Goal: Transaction & Acquisition: Purchase product/service

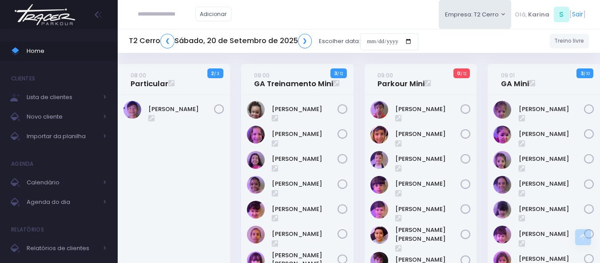
scroll to position [363, 0]
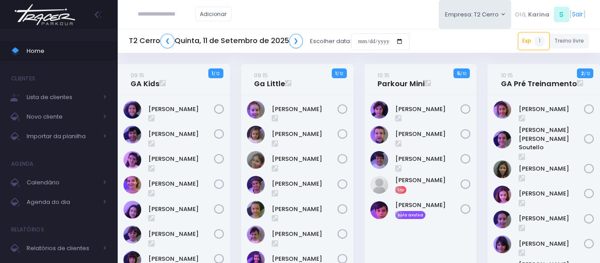
click at [160, 16] on input "text" at bounding box center [167, 14] width 58 height 17
click at [163, 13] on input "**********" at bounding box center [167, 14] width 58 height 17
type input "**********"
click at [46, 24] on img at bounding box center [44, 14] width 67 height 31
click at [460, 248] on div "[PERSON_NAME]" at bounding box center [420, 238] width 112 height 286
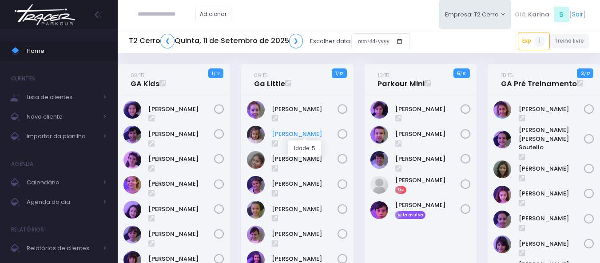
click at [306, 135] on link "Catarina Andrade" at bounding box center [305, 134] width 66 height 9
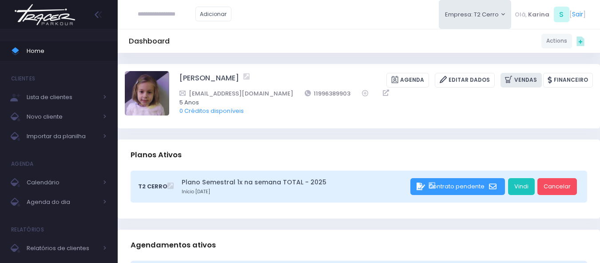
click at [523, 83] on link "Vendas" at bounding box center [520, 80] width 41 height 15
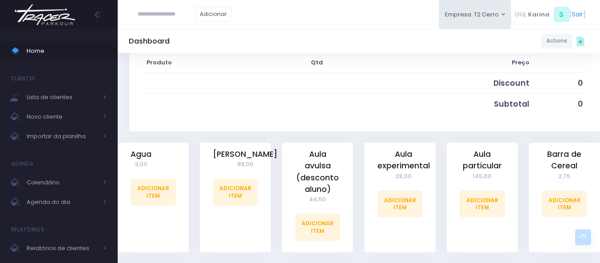
scroll to position [178, 0]
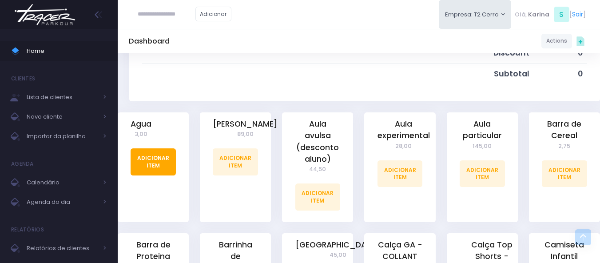
click at [142, 158] on link "Adicionar Item" at bounding box center [153, 161] width 45 height 27
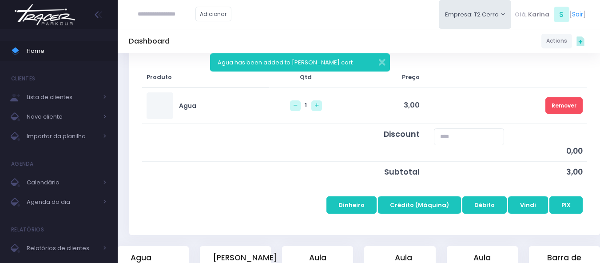
scroll to position [133, 0]
click at [572, 204] on button "PIX" at bounding box center [565, 204] width 33 height 17
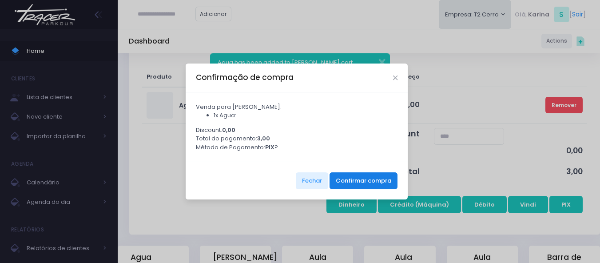
click at [366, 183] on button "Confirmar compra" at bounding box center [363, 180] width 68 height 17
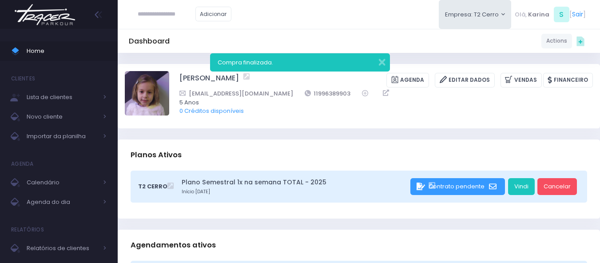
click at [46, 17] on img at bounding box center [44, 14] width 67 height 31
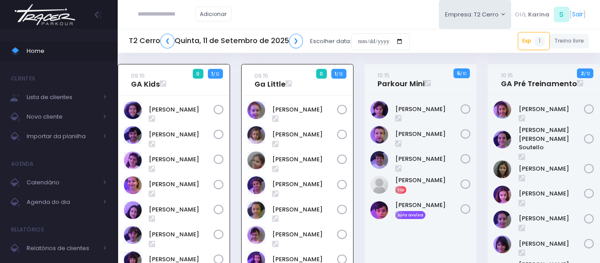
click at [422, 235] on div "Dante Passos" at bounding box center [420, 238] width 112 height 287
click at [284, 133] on link "Catarina Andrade" at bounding box center [304, 134] width 65 height 9
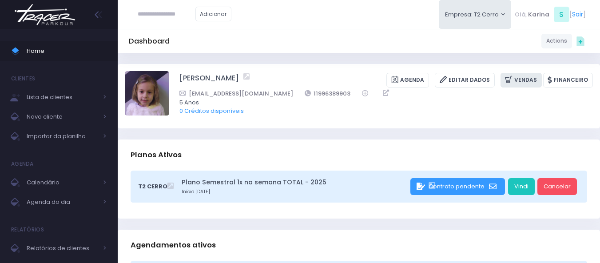
click at [531, 79] on link "Vendas" at bounding box center [520, 80] width 41 height 15
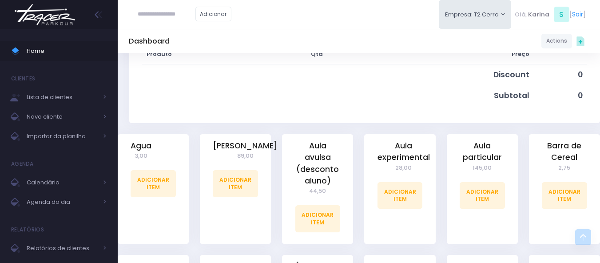
scroll to position [178, 0]
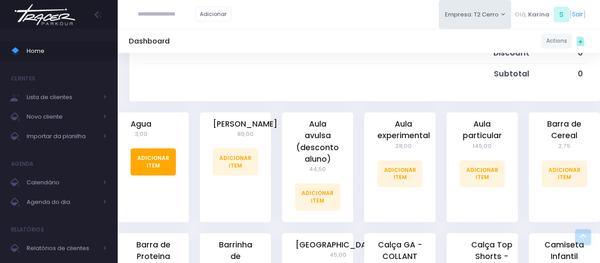
click at [157, 163] on link "Adicionar Item" at bounding box center [153, 161] width 45 height 27
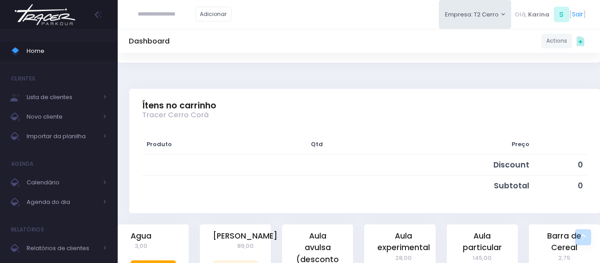
scroll to position [0, 0]
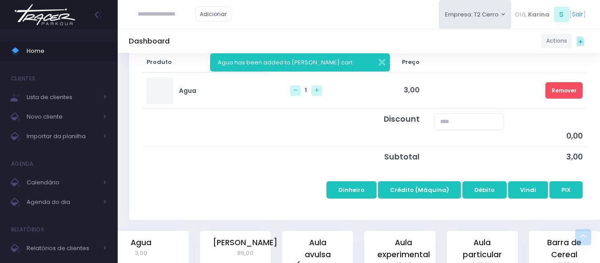
scroll to position [222, 0]
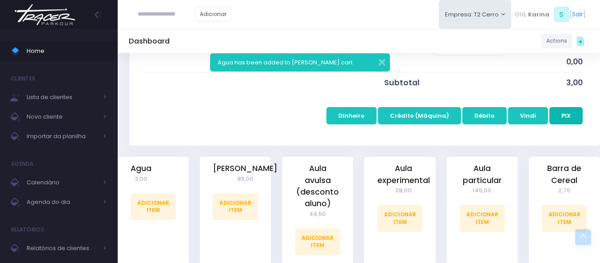
click at [565, 114] on button "PIX" at bounding box center [565, 115] width 33 height 17
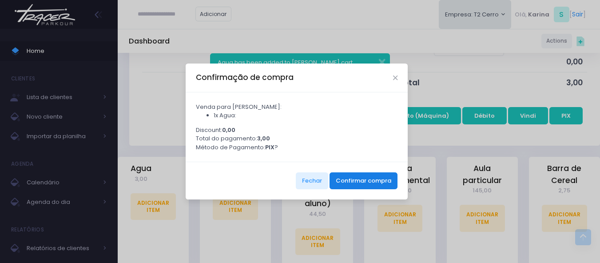
click at [365, 177] on button "Confirmar compra" at bounding box center [363, 180] width 68 height 17
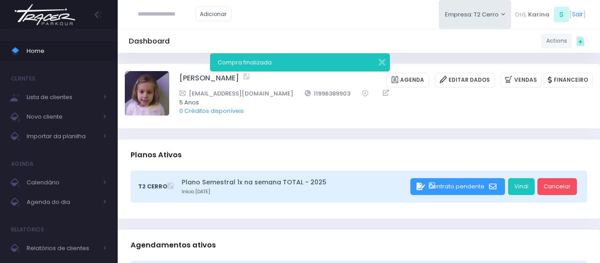
click at [41, 9] on img at bounding box center [44, 14] width 67 height 31
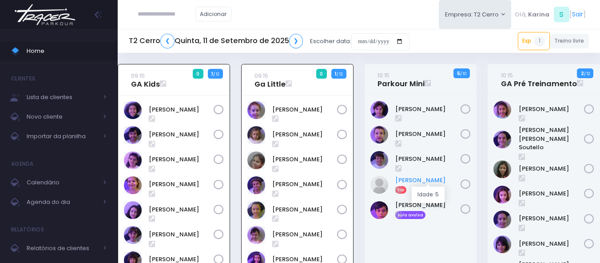
click at [416, 181] on link "[PERSON_NAME]" at bounding box center [428, 180] width 66 height 9
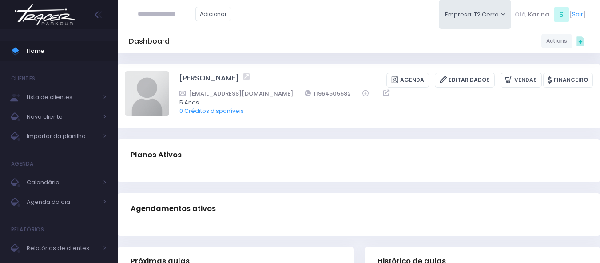
click at [338, 27] on div "Adicionar Empresa: T2 Cerro T1 Faria T2 [GEOGRAPHIC_DATA][MEDICAL_DATA]" at bounding box center [359, 14] width 482 height 29
click at [331, 135] on div "Dashboard Actions Choose Label: Customer Partner Suplier Member Staff Add new" at bounding box center [359, 253] width 482 height 401
click at [330, 134] on div "Dashboard Actions Choose Label: Customer Partner Suplier Member Staff Add new" at bounding box center [359, 253] width 482 height 401
click at [151, 88] on img at bounding box center [147, 93] width 44 height 44
click at [169, 71] on input "file" at bounding box center [169, 71] width 0 height 0
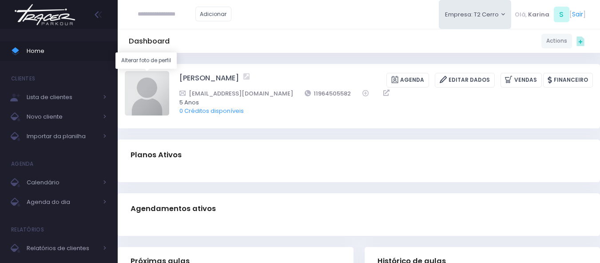
click at [139, 93] on img at bounding box center [147, 93] width 44 height 44
click at [169, 71] on input "file" at bounding box center [169, 71] width 0 height 0
type input "**********"
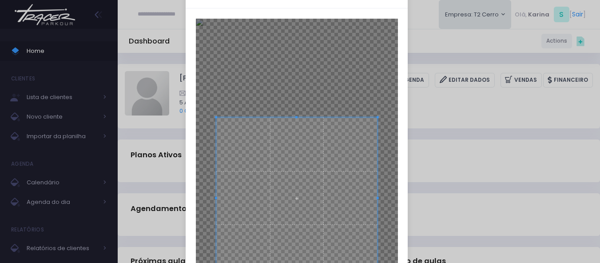
scroll to position [89, 0]
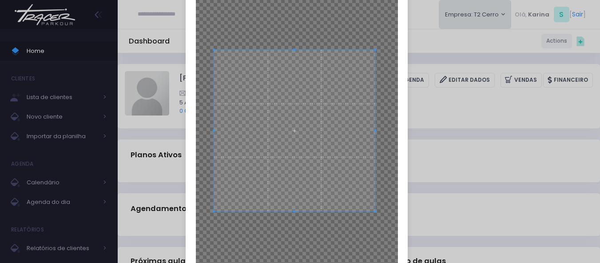
click at [300, 113] on span at bounding box center [294, 130] width 161 height 161
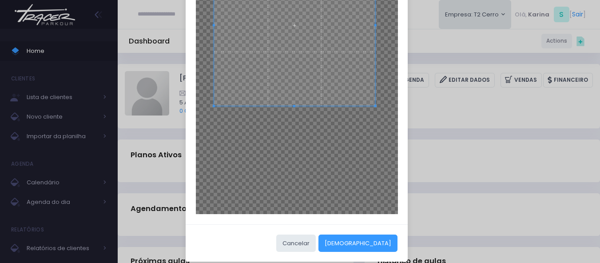
scroll to position [203, 0]
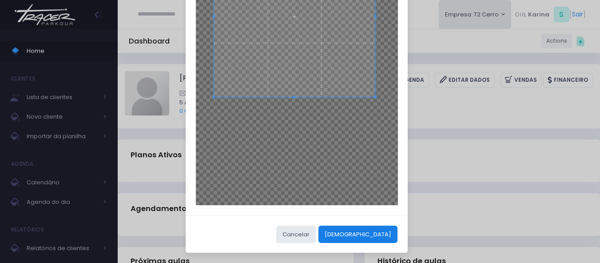
click at [372, 230] on button "Cortar" at bounding box center [357, 234] width 79 height 17
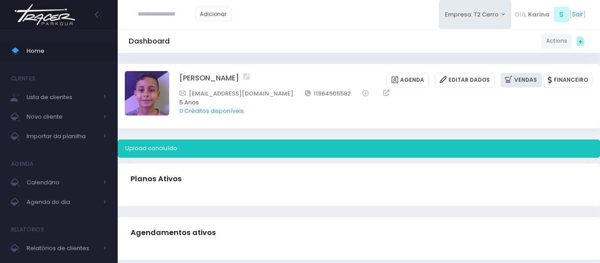
click at [526, 78] on link "Vendas" at bounding box center [520, 80] width 41 height 15
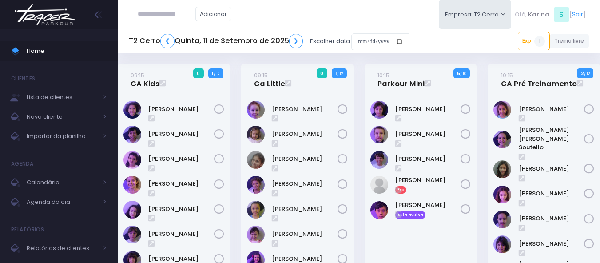
click at [426, 247] on div "Dante Passos" at bounding box center [420, 238] width 112 height 286
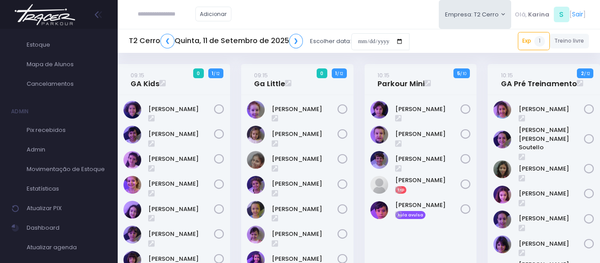
click at [297, 10] on div "Adicionar Empresa: T2 Cerro T1 Faria T2 Cerro T3 Santana T4 Pompeia" at bounding box center [359, 14] width 482 height 29
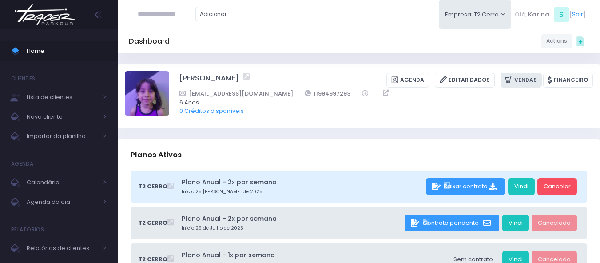
click at [514, 80] on icon at bounding box center [509, 80] width 9 height 10
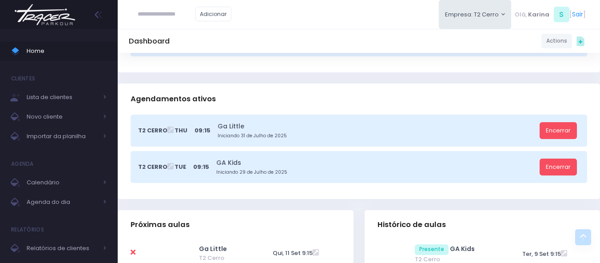
scroll to position [178, 0]
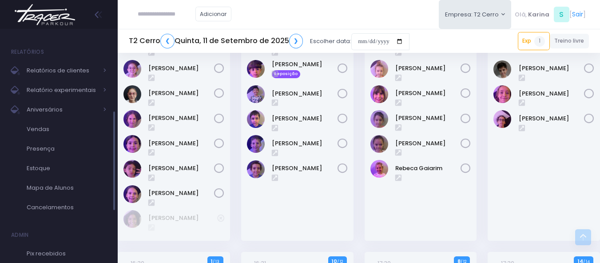
scroll to position [301, 0]
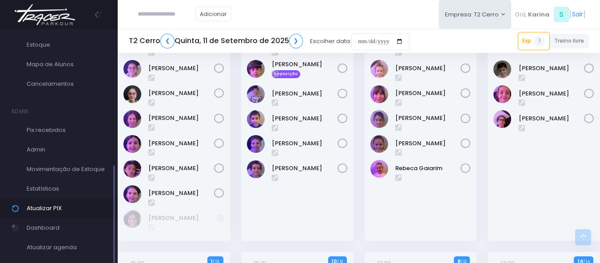
click at [45, 201] on link "Atualizar PIX" at bounding box center [59, 208] width 118 height 20
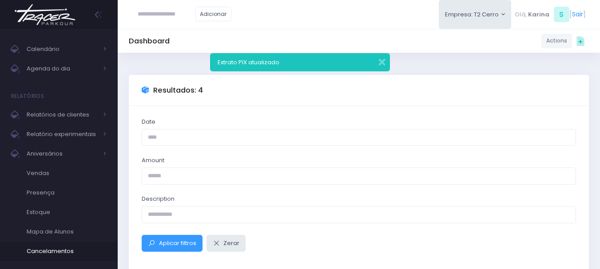
scroll to position [301, 0]
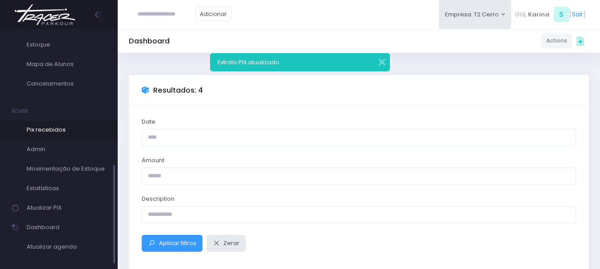
click at [57, 129] on span "Pix recebidos" at bounding box center [67, 130] width 80 height 12
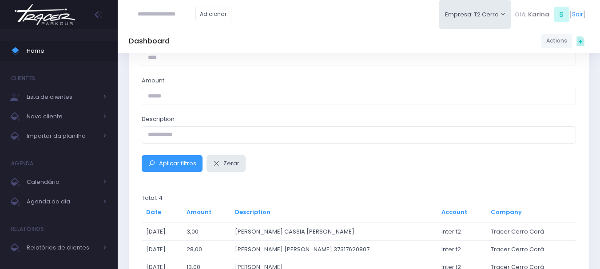
scroll to position [173, 0]
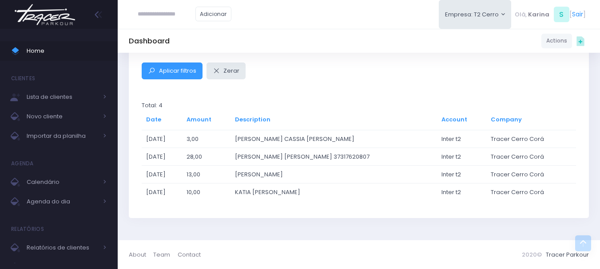
click at [317, 79] on div "Aplicar filtros Zerar" at bounding box center [358, 71] width 445 height 17
click at [263, 173] on td "[PERSON_NAME]" at bounding box center [333, 175] width 206 height 18
click at [263, 173] on td "ALEXANDRA PINHEIRO DE CASTRO" at bounding box center [333, 175] width 206 height 18
click at [291, 194] on td "KATIA N B FUMAGALLI" at bounding box center [333, 192] width 206 height 18
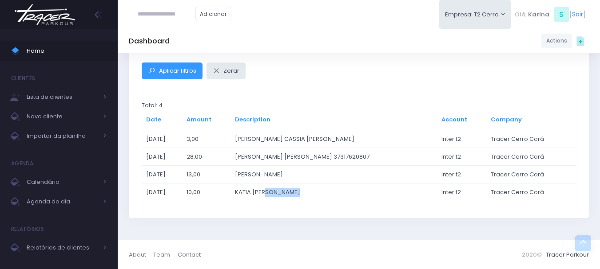
click at [291, 194] on td "KATIA N B FUMAGALLI" at bounding box center [333, 192] width 206 height 18
click at [270, 154] on td "MICHELE CRISTINA DE BARROS SILVA 37317620807" at bounding box center [333, 157] width 206 height 18
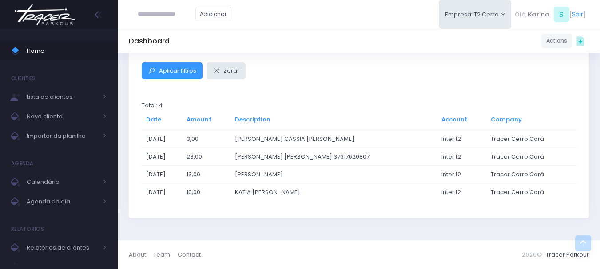
click at [318, 135] on td "RITA CASSIA PROSPERO ANDRADE" at bounding box center [333, 139] width 206 height 18
click at [303, 137] on td "RITA CASSIA PROSPERO ANDRADE" at bounding box center [333, 139] width 206 height 18
click at [302, 137] on td "RITA CASSIA PROSPERO ANDRADE" at bounding box center [333, 139] width 206 height 18
click at [267, 192] on td "KATIA N B FUMAGALLI" at bounding box center [333, 192] width 206 height 18
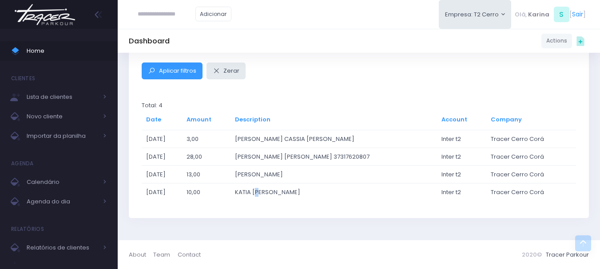
click at [267, 192] on td "KATIA N B FUMAGALLI" at bounding box center [333, 192] width 206 height 18
click at [266, 175] on td "ALEXANDRA PINHEIRO DE CASTRO" at bounding box center [333, 175] width 206 height 18
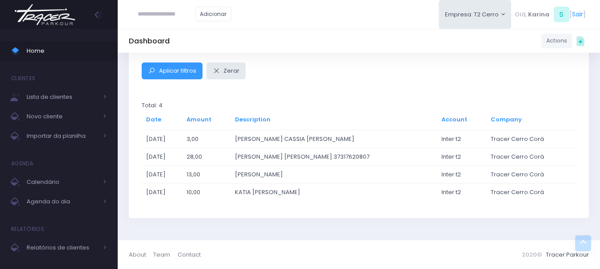
click at [274, 157] on td "MICHELE CRISTINA DE BARROS SILVA 37317620807" at bounding box center [333, 157] width 206 height 18
click at [279, 136] on td "RITA CASSIA PROSPERO ANDRADE" at bounding box center [333, 139] width 206 height 18
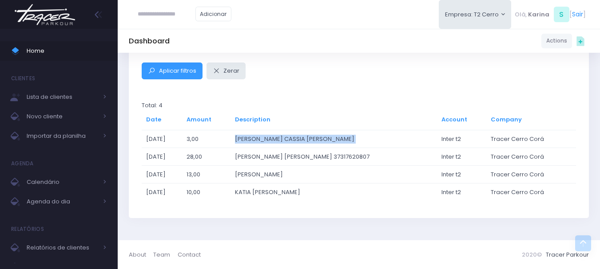
click at [279, 136] on td "RITA CASSIA PROSPERO ANDRADE" at bounding box center [333, 139] width 206 height 18
click at [308, 95] on div "Date Amount Description Aplicar filtros Zerar Total: 4 Date Amount Description …" at bounding box center [359, 75] width 460 height 285
click at [47, 13] on img at bounding box center [44, 14] width 67 height 31
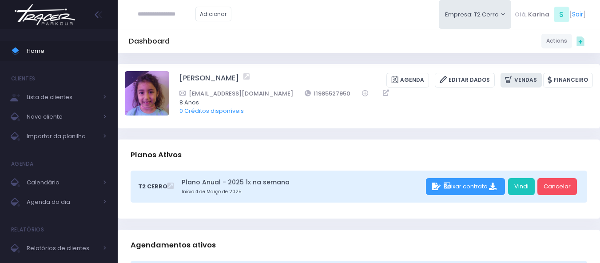
click at [524, 82] on link "Vendas" at bounding box center [520, 80] width 41 height 15
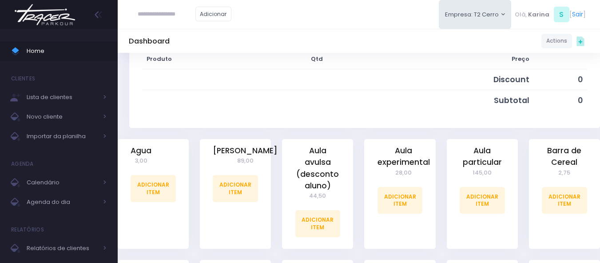
scroll to position [178, 0]
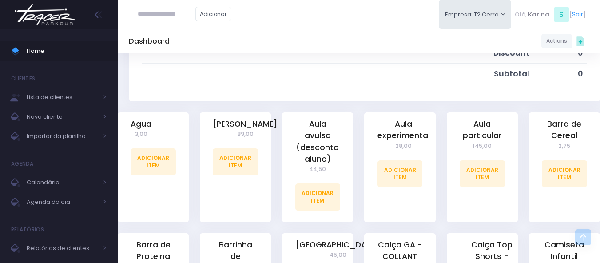
click at [284, 73] on td at bounding box center [249, 73] width 215 height 20
click at [154, 158] on link "Adicionar Item" at bounding box center [153, 161] width 45 height 27
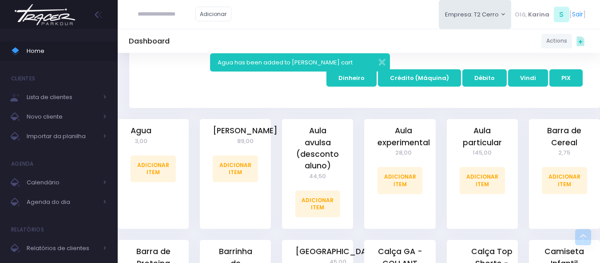
scroll to position [266, 0]
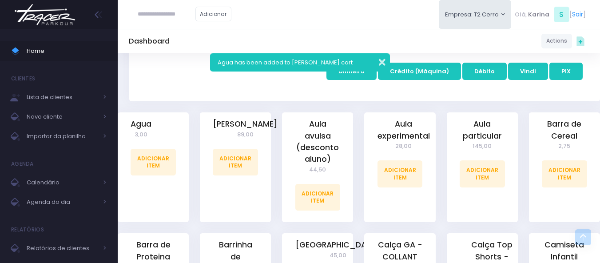
click at [381, 64] on button "button" at bounding box center [376, 61] width 18 height 10
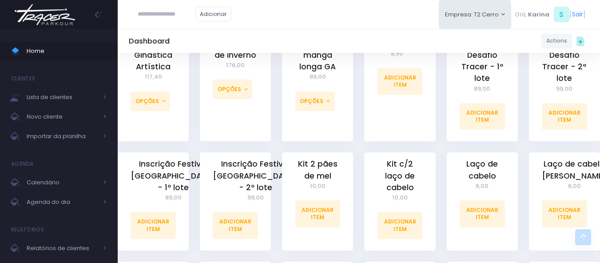
scroll to position [710, 0]
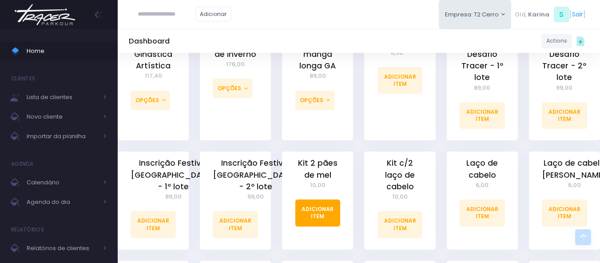
click at [331, 202] on link "Adicionar Item" at bounding box center [317, 212] width 45 height 27
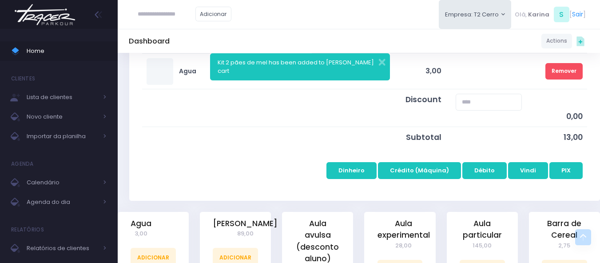
scroll to position [222, 0]
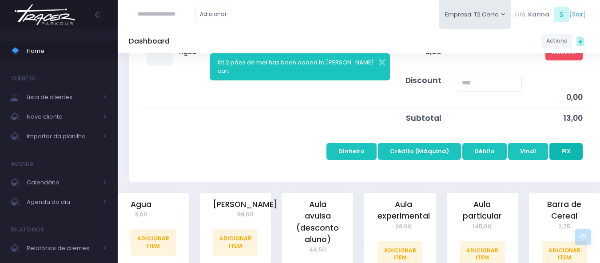
click at [562, 149] on button "PIX" at bounding box center [565, 151] width 33 height 17
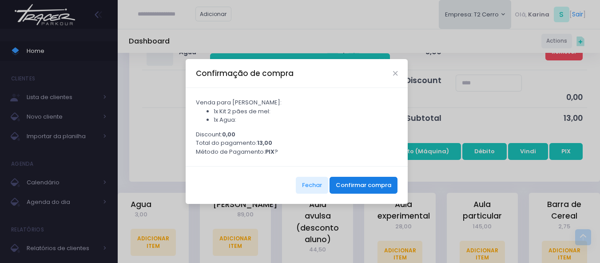
click at [378, 188] on button "Confirmar compra" at bounding box center [363, 185] width 68 height 17
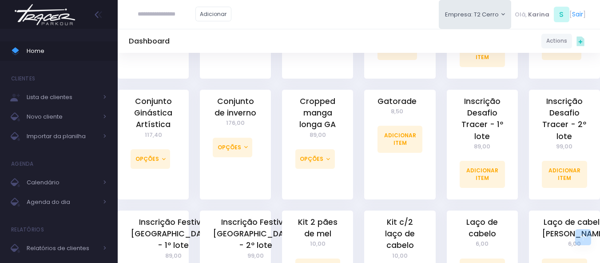
scroll to position [666, 0]
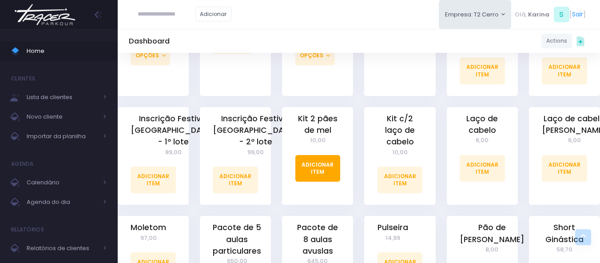
click at [330, 160] on link "Adicionar Item" at bounding box center [317, 168] width 45 height 27
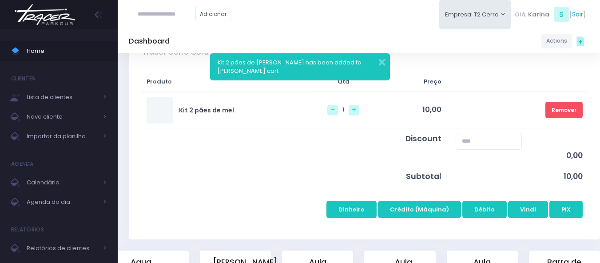
scroll to position [133, 0]
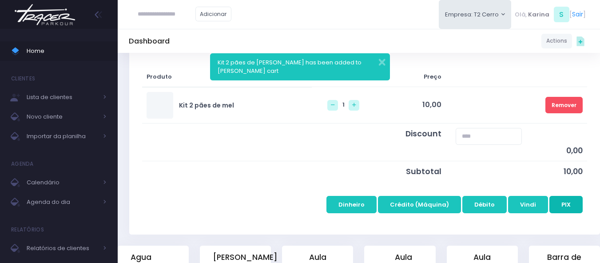
click at [575, 204] on button "PIX" at bounding box center [565, 204] width 33 height 17
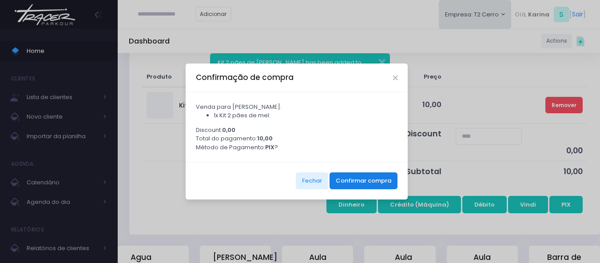
click at [362, 181] on button "Confirmar compra" at bounding box center [363, 180] width 68 height 17
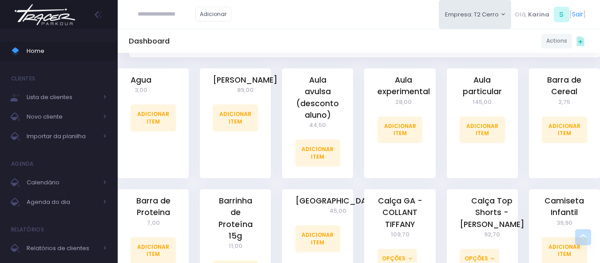
scroll to position [222, 0]
click at [241, 131] on link "Adicionar Item" at bounding box center [235, 117] width 45 height 27
click at [408, 144] on div "Aula experimental 28,00 Adicionar Item" at bounding box center [399, 123] width 71 height 110
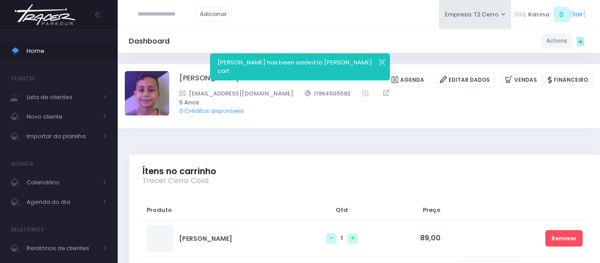
scroll to position [133, 0]
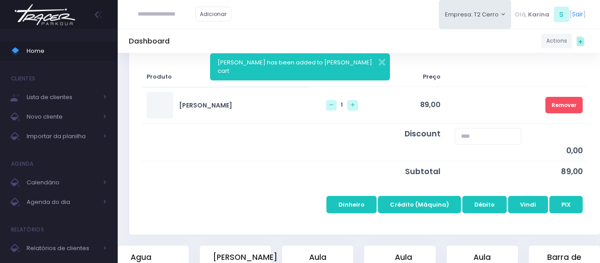
click at [385, 60] on div "[PERSON_NAME] has been added to [PERSON_NAME] cart" at bounding box center [300, 66] width 180 height 27
click at [572, 111] on link "Remover" at bounding box center [563, 105] width 37 height 16
click at [381, 57] on button "button" at bounding box center [376, 61] width 18 height 10
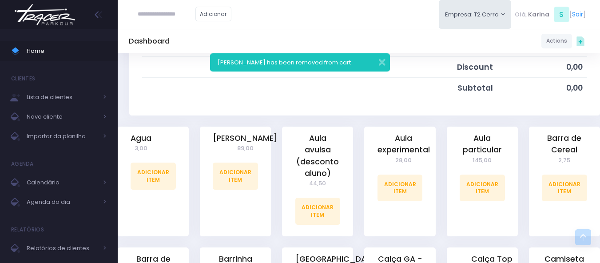
scroll to position [222, 0]
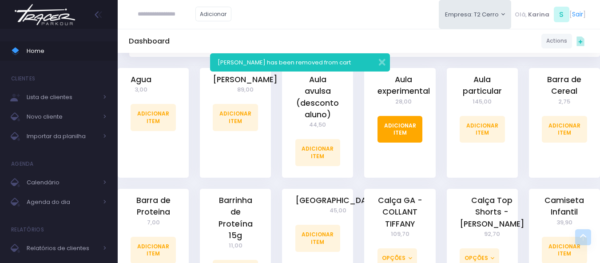
click at [407, 132] on link "Adicionar Item" at bounding box center [399, 129] width 45 height 27
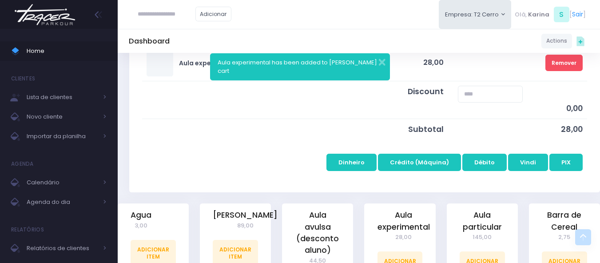
scroll to position [178, 0]
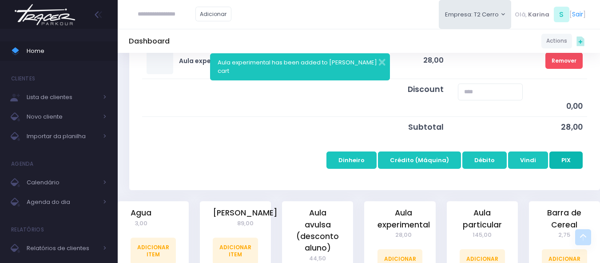
click at [572, 162] on button "PIX" at bounding box center [565, 159] width 33 height 17
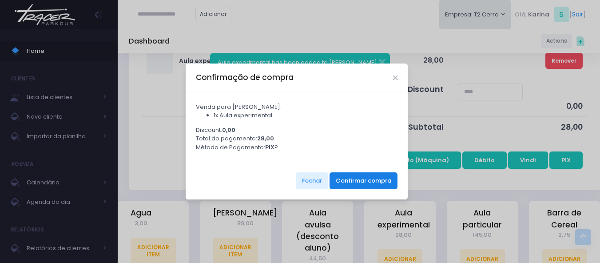
click at [367, 185] on button "Confirmar compra" at bounding box center [363, 180] width 68 height 17
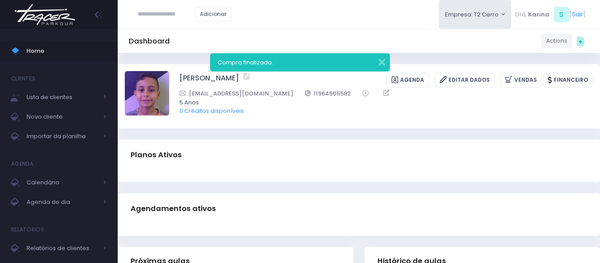
click at [386, 59] on div "Compra finalizada." at bounding box center [300, 62] width 180 height 18
click at [385, 60] on div "Compra finalizada." at bounding box center [300, 62] width 180 height 18
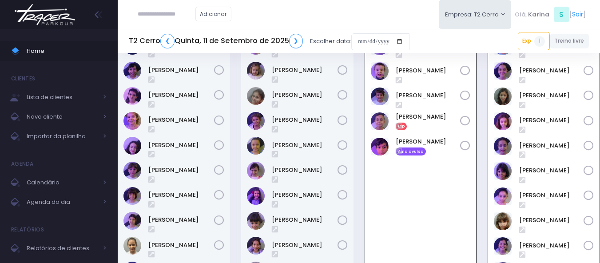
scroll to position [64, 0]
click at [174, 115] on div "Gabriela Libardi" at bounding box center [173, 121] width 101 height 18
click at [174, 118] on link "Gabriela Libardi" at bounding box center [181, 119] width 66 height 9
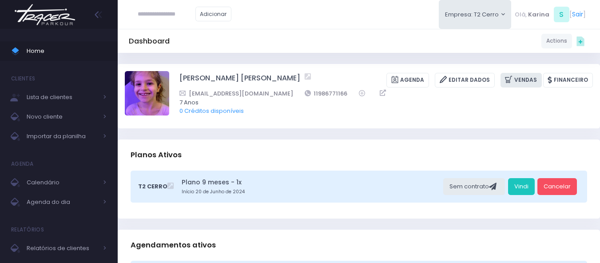
click at [524, 82] on link "Vendas" at bounding box center [520, 80] width 41 height 15
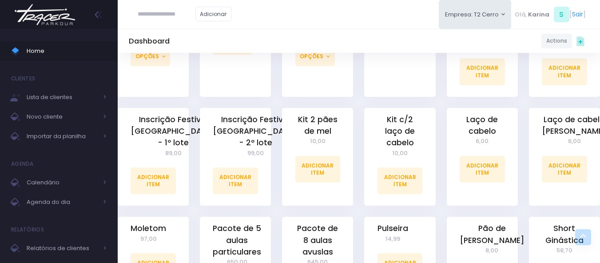
scroll to position [666, 0]
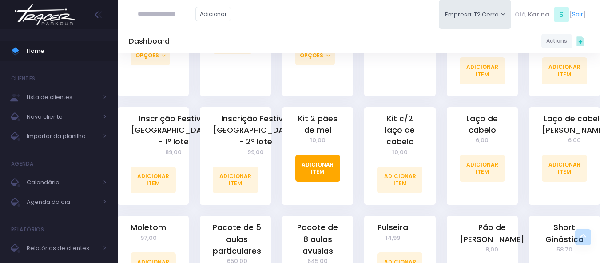
click at [322, 161] on link "Adicionar Item" at bounding box center [317, 168] width 45 height 27
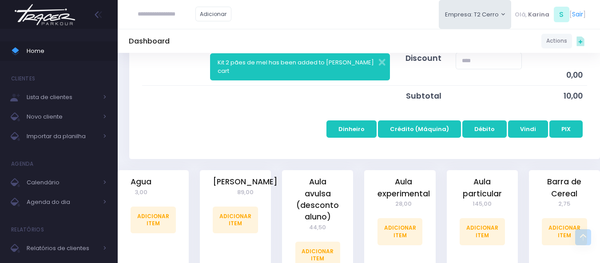
scroll to position [266, 0]
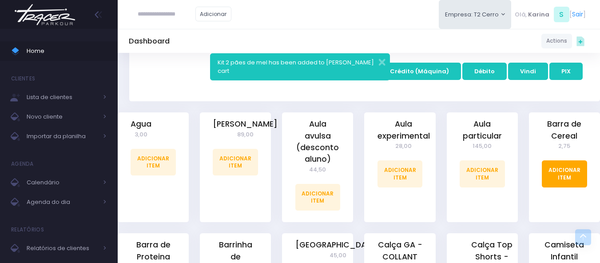
click at [575, 178] on link "Adicionar Item" at bounding box center [564, 173] width 45 height 27
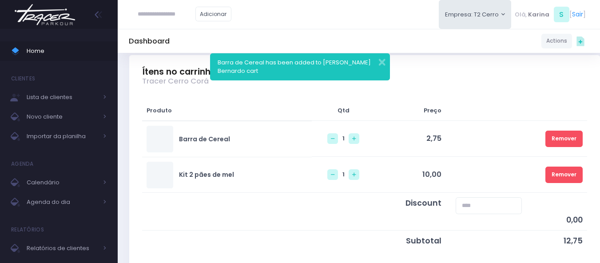
scroll to position [133, 0]
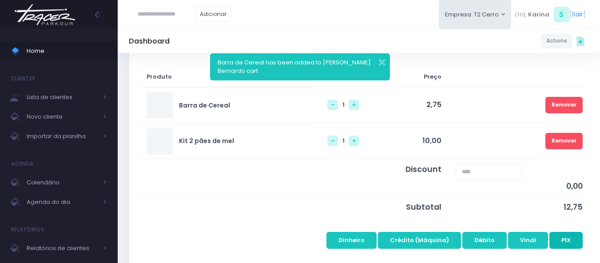
click at [570, 242] on button "PIX" at bounding box center [565, 240] width 33 height 17
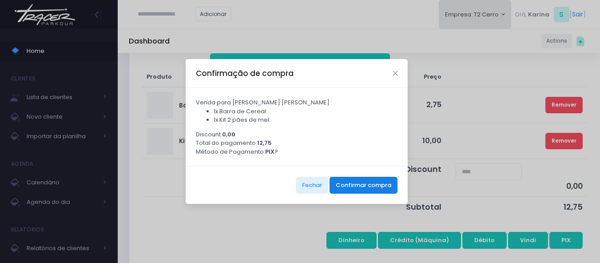
click at [367, 183] on button "Confirmar compra" at bounding box center [363, 185] width 68 height 17
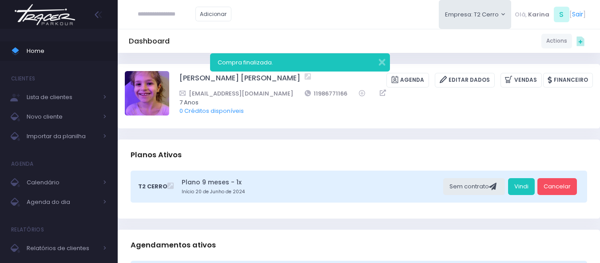
click at [50, 16] on img at bounding box center [44, 14] width 67 height 31
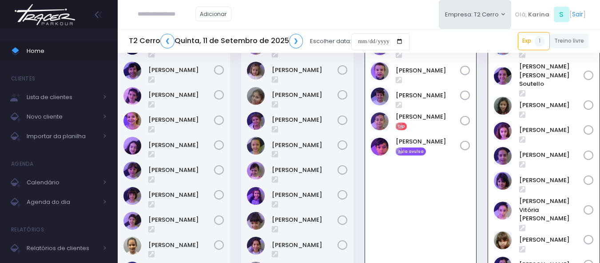
scroll to position [64, 0]
